Goal: Task Accomplishment & Management: Use online tool/utility

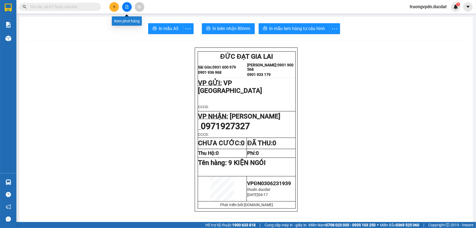
click at [129, 7] on button at bounding box center [127, 7] width 10 height 10
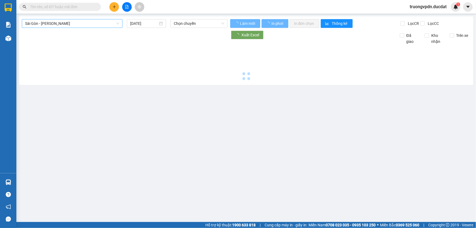
type input "[DATE]"
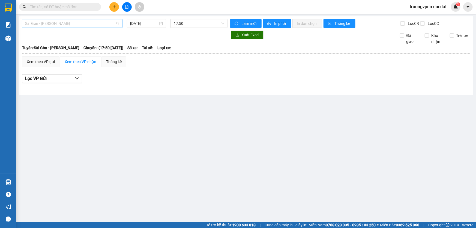
click at [82, 23] on span "Sài Gòn - [PERSON_NAME]" at bounding box center [72, 23] width 94 height 8
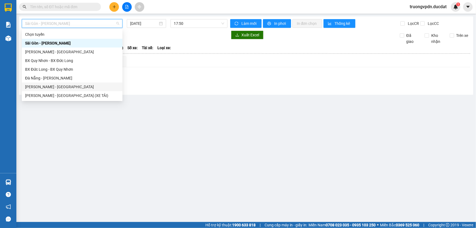
click at [54, 88] on div "[PERSON_NAME] - [GEOGRAPHIC_DATA]" at bounding box center [72, 87] width 94 height 6
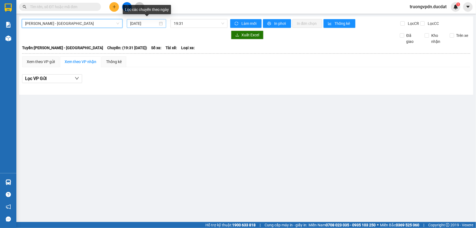
click at [161, 23] on div "[DATE]" at bounding box center [146, 23] width 33 height 6
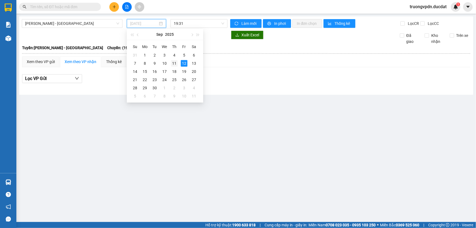
click at [174, 63] on div "11" at bounding box center [174, 63] width 7 height 7
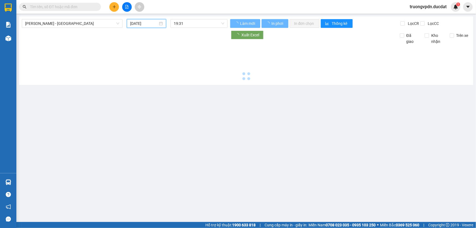
type input "[DATE]"
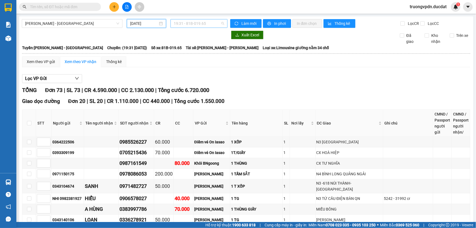
click at [214, 25] on span "19:31 - 81B-019.65" at bounding box center [199, 23] width 50 height 8
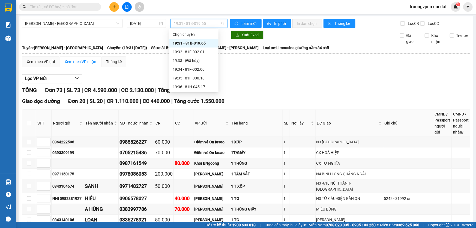
click at [208, 43] on div "19:31 - 81B-019.65" at bounding box center [194, 43] width 43 height 6
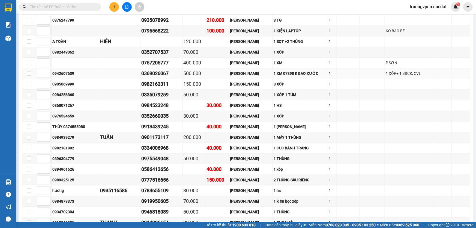
scroll to position [783, 0]
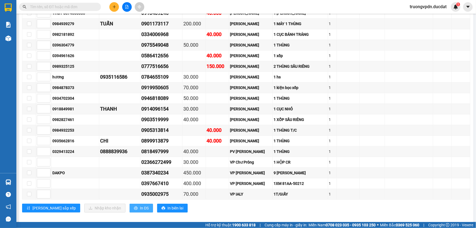
click at [140, 205] on span "In DS" at bounding box center [144, 208] width 9 height 6
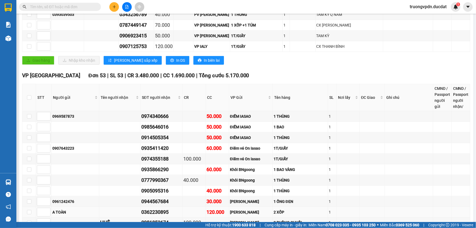
scroll to position [262, 0]
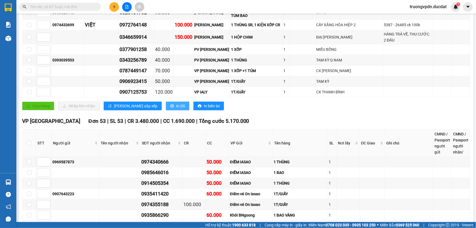
click at [176, 103] on span "In DS" at bounding box center [180, 106] width 9 height 6
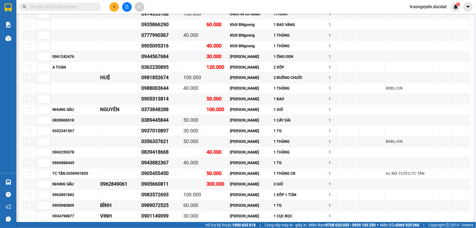
scroll to position [386, 0]
